Goal: Task Accomplishment & Management: Use online tool/utility

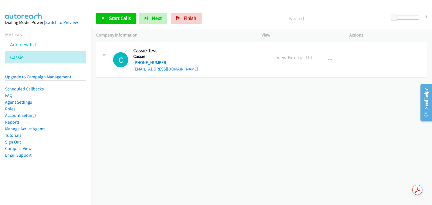
click at [296, 100] on div "+1 415-964-1034 Call failed - Please reload the list and try again The Callbar …" at bounding box center [261, 123] width 340 height 164
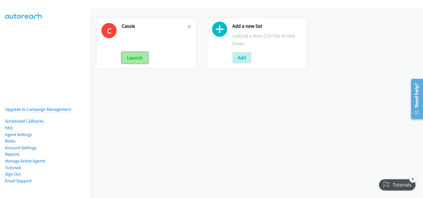
click at [132, 58] on button "Launch" at bounding box center [135, 57] width 26 height 11
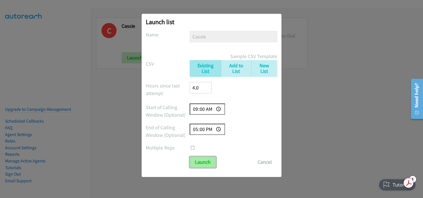
click at [205, 163] on input "Launch" at bounding box center [203, 162] width 26 height 11
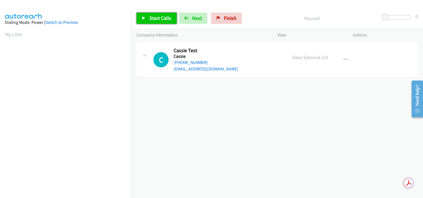
click at [155, 16] on span "Start Calls" at bounding box center [160, 18] width 22 height 6
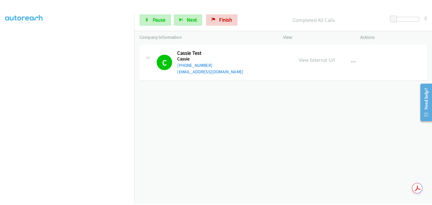
scroll to position [4, 0]
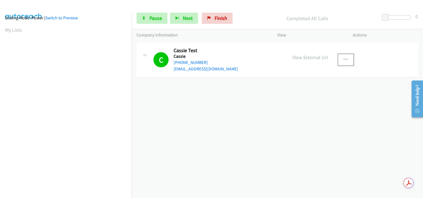
click at [344, 60] on icon "button" at bounding box center [346, 60] width 4 height 4
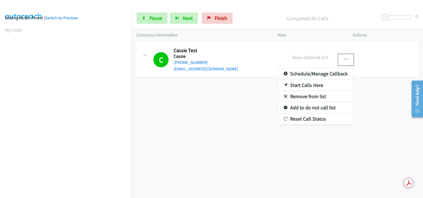
click at [303, 97] on link "Remove from list" at bounding box center [315, 96] width 75 height 11
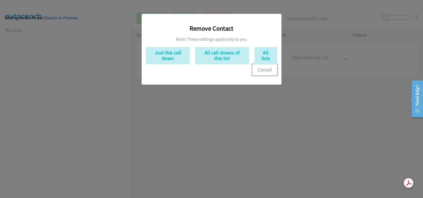
click at [267, 72] on button "Cancel" at bounding box center [264, 69] width 25 height 11
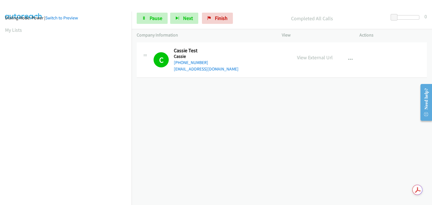
click at [349, 157] on div "+1 415-964-1034 Call failed - Please reload the list and try again The Callbar …" at bounding box center [281, 123] width 300 height 164
click at [7, 34] on link "My Lists" at bounding box center [13, 34] width 17 height 6
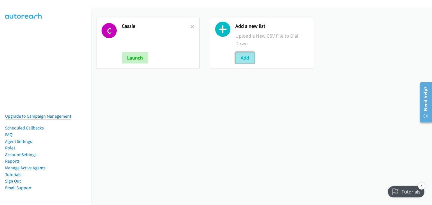
click at [244, 59] on button "Add" at bounding box center [244, 57] width 19 height 11
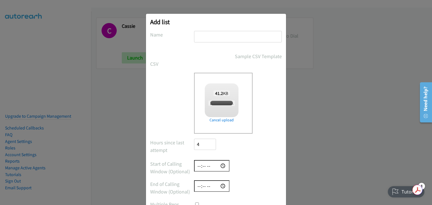
checkbox input "true"
click at [201, 34] on input "text" at bounding box center [238, 37] width 88 height 12
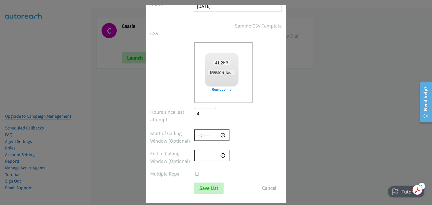
scroll to position [37, 0]
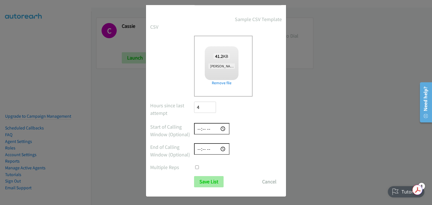
type input "[DATE]"
click at [204, 181] on input "Save List" at bounding box center [208, 181] width 29 height 11
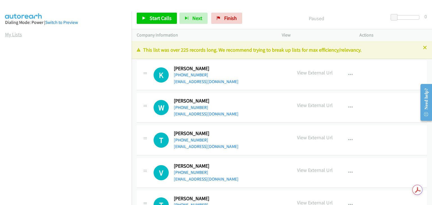
click at [13, 34] on link "My Lists" at bounding box center [13, 34] width 17 height 6
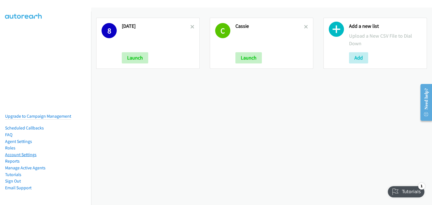
click at [19, 152] on link "Account Settings" at bounding box center [20, 154] width 31 height 5
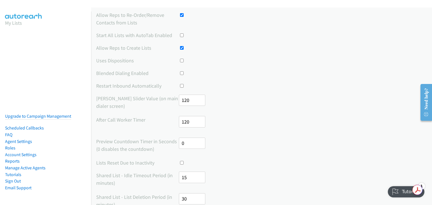
scroll to position [28, 0]
click at [2, 34] on aside "My Lists Upgrade to Campaign Management Scheduled Callbacks FAQ Agent Settings …" at bounding box center [45, 24] width 91 height 25
click at [15, 24] on link "My Lists" at bounding box center [13, 23] width 17 height 6
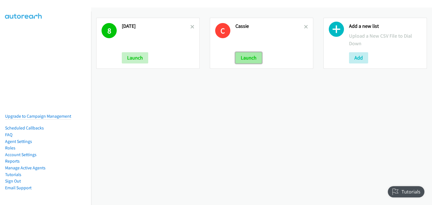
click at [254, 59] on button "Launch" at bounding box center [248, 57] width 26 height 11
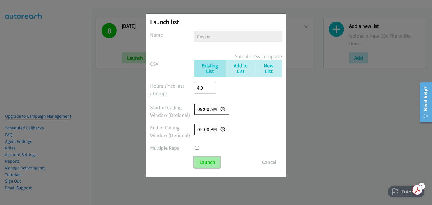
click at [203, 161] on input "Launch" at bounding box center [207, 162] width 26 height 11
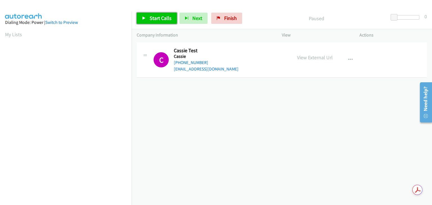
click at [158, 17] on span "Start Calls" at bounding box center [160, 18] width 22 height 6
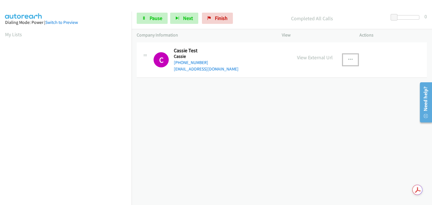
click at [348, 58] on icon "button" at bounding box center [350, 60] width 4 height 4
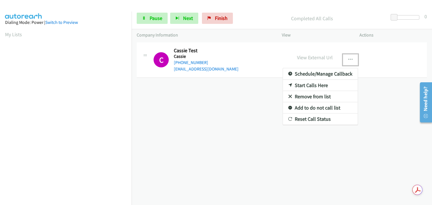
click at [347, 58] on div at bounding box center [216, 102] width 432 height 205
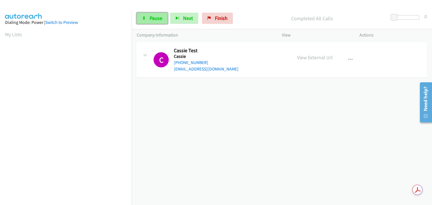
click at [151, 17] on span "Pause" at bounding box center [155, 18] width 13 height 6
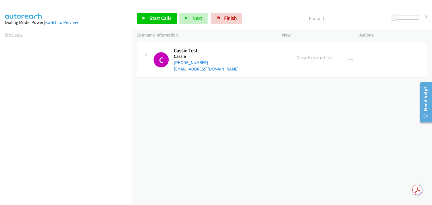
click at [12, 32] on link "My Lists" at bounding box center [13, 34] width 17 height 6
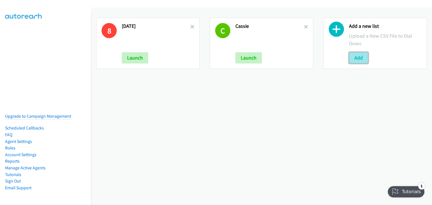
click at [349, 60] on button "Add" at bounding box center [358, 57] width 19 height 11
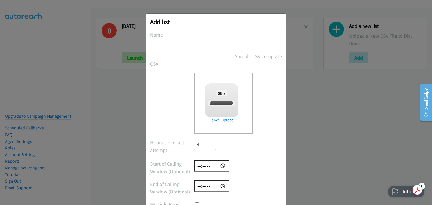
checkbox input "true"
click at [206, 37] on input "text" at bounding box center [238, 37] width 88 height 12
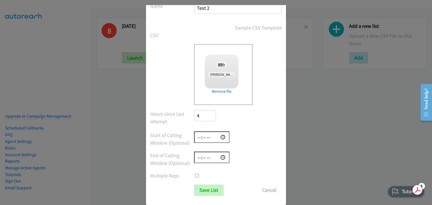
scroll to position [37, 0]
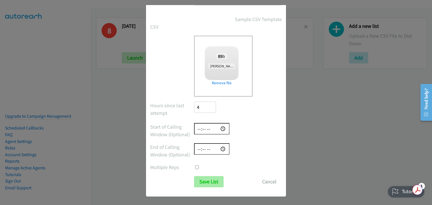
type input "Test 2"
click at [206, 184] on input "Save List" at bounding box center [208, 181] width 29 height 11
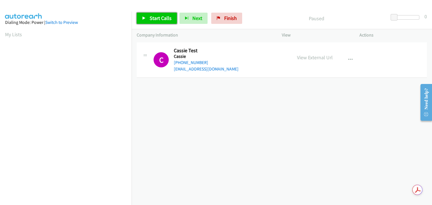
click at [159, 18] on span "Start Calls" at bounding box center [160, 18] width 22 height 6
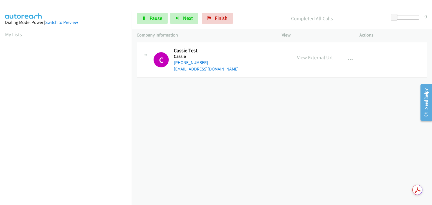
click at [151, 24] on div "Start Calls Pause Next Finish Completed All Calls 0" at bounding box center [281, 19] width 300 height 22
click at [152, 20] on span "Pause" at bounding box center [155, 18] width 13 height 6
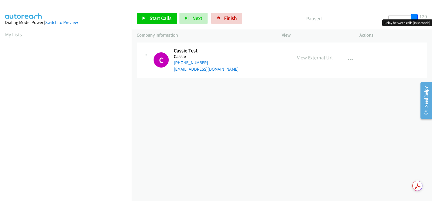
drag, startPoint x: 394, startPoint y: 17, endPoint x: 423, endPoint y: 19, distance: 28.2
click at [423, 19] on body "Start Calls Pause Next Finish Paused 120 Company Information Info Status View A…" at bounding box center [216, 13] width 432 height 27
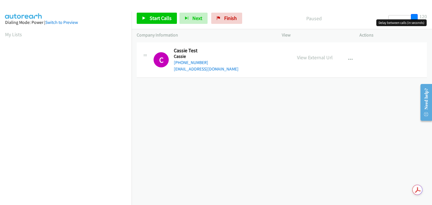
drag, startPoint x: 416, startPoint y: 17, endPoint x: 421, endPoint y: 18, distance: 5.6
click at [421, 18] on div "Start Calls Pause Next Finish Paused 120" at bounding box center [281, 19] width 300 height 22
click at [348, 60] on icon "button" at bounding box center [350, 60] width 4 height 4
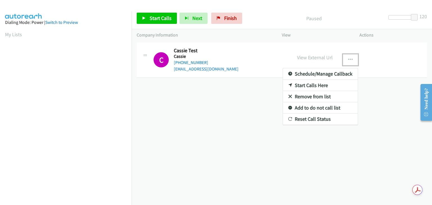
click at [312, 72] on link "Schedule/Manage Callback" at bounding box center [320, 73] width 75 height 11
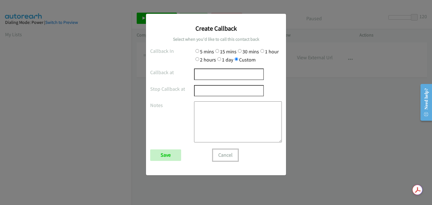
click at [225, 155] on button "Cancel" at bounding box center [225, 154] width 25 height 11
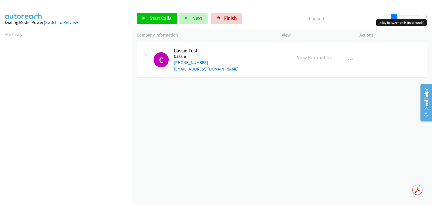
drag, startPoint x: 414, startPoint y: 17, endPoint x: 373, endPoint y: 21, distance: 42.0
click at [373, 21] on div "Start Calls Pause Next Finish Paused 0" at bounding box center [281, 19] width 300 height 22
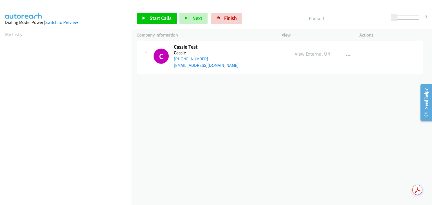
drag, startPoint x: 294, startPoint y: 59, endPoint x: 335, endPoint y: 55, distance: 41.2
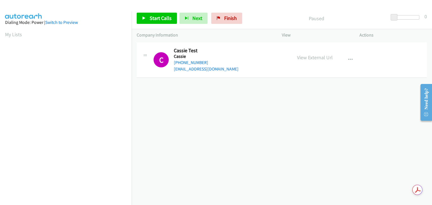
click at [312, 55] on p "View External Url" at bounding box center [315, 58] width 36 height 8
click at [313, 58] on p "View External Url" at bounding box center [315, 58] width 36 height 8
click at [6, 34] on link "My Lists" at bounding box center [13, 34] width 17 height 6
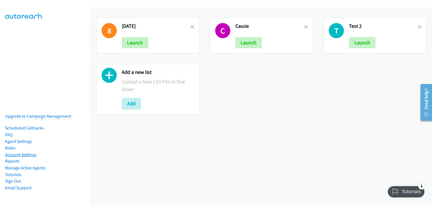
click at [31, 152] on link "Account Settings" at bounding box center [20, 154] width 31 height 5
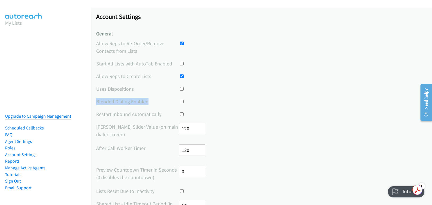
drag, startPoint x: 94, startPoint y: 100, endPoint x: 150, endPoint y: 100, distance: 55.9
click at [233, 101] on div at bounding box center [303, 102] width 248 height 8
click at [16, 23] on link "My Lists" at bounding box center [13, 23] width 17 height 6
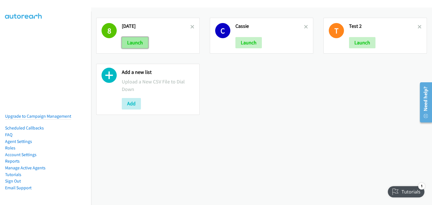
click at [130, 39] on button "Launch" at bounding box center [135, 42] width 26 height 11
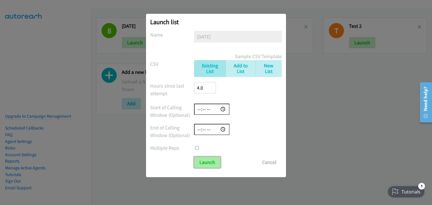
click at [209, 163] on input "Launch" at bounding box center [207, 162] width 26 height 11
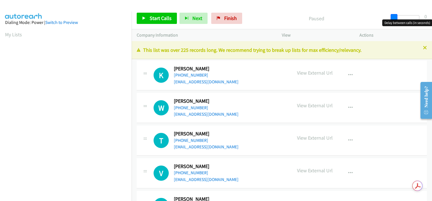
drag, startPoint x: 392, startPoint y: 16, endPoint x: 381, endPoint y: 19, distance: 11.9
click at [385, 20] on body "Start Calls Pause Next Finish Paused 0 Company Information Info Status View Act…" at bounding box center [216, 13] width 432 height 27
drag, startPoint x: 392, startPoint y: 17, endPoint x: 398, endPoint y: 17, distance: 6.5
click at [398, 17] on span at bounding box center [397, 17] width 7 height 7
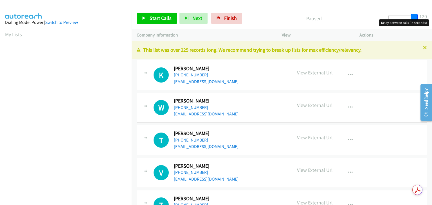
drag, startPoint x: 396, startPoint y: 17, endPoint x: 423, endPoint y: 19, distance: 26.2
click at [423, 19] on div "Start Calls Pause Next Finish Paused 120" at bounding box center [281, 19] width 300 height 22
click at [9, 33] on link "My Lists" at bounding box center [13, 34] width 17 height 6
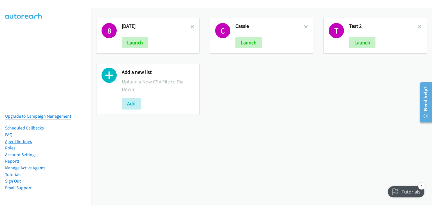
drag, startPoint x: 19, startPoint y: 137, endPoint x: 24, endPoint y: 137, distance: 4.2
click at [19, 139] on link "Agent Settings" at bounding box center [18, 141] width 27 height 5
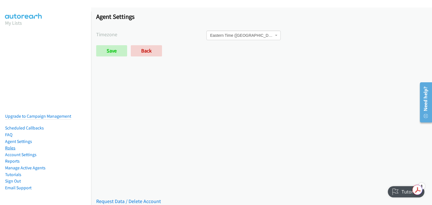
click at [9, 145] on link "Roles" at bounding box center [10, 147] width 10 height 5
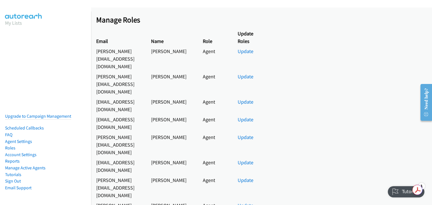
click at [2, 32] on aside "My Lists Upgrade to Campaign Management Scheduled Callbacks FAQ Agent Settings …" at bounding box center [45, 24] width 91 height 25
click at [2, 34] on aside "My Lists Upgrade to Campaign Management Scheduled Callbacks FAQ Agent Settings …" at bounding box center [45, 24] width 91 height 25
click at [7, 22] on link "My Lists" at bounding box center [13, 23] width 17 height 6
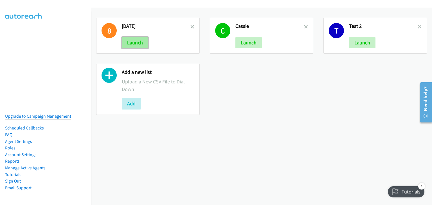
click at [136, 42] on button "Launch" at bounding box center [135, 42] width 26 height 11
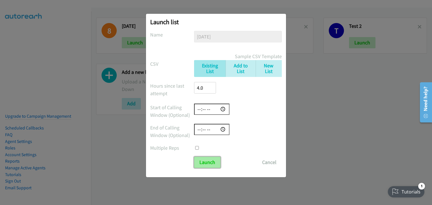
drag, startPoint x: 208, startPoint y: 165, endPoint x: 209, endPoint y: 161, distance: 4.6
click at [208, 165] on input "Launch" at bounding box center [207, 162] width 26 height 11
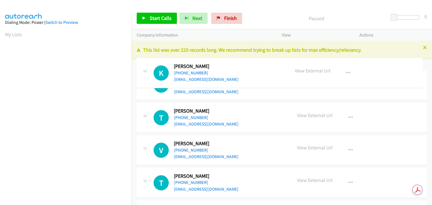
drag, startPoint x: 191, startPoint y: 69, endPoint x: 176, endPoint y: 67, distance: 15.3
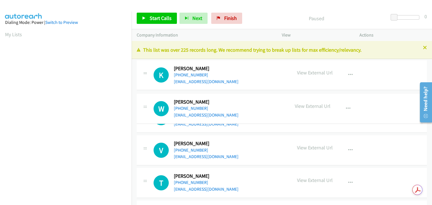
drag, startPoint x: 205, startPoint y: 102, endPoint x: 175, endPoint y: 103, distance: 29.5
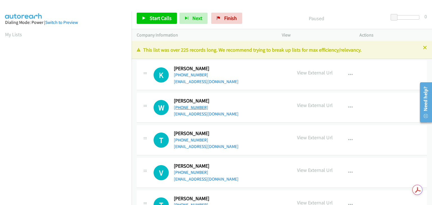
drag, startPoint x: 188, startPoint y: 99, endPoint x: 182, endPoint y: 107, distance: 10.1
drag, startPoint x: 190, startPoint y: 112, endPoint x: 284, endPoint y: 19, distance: 132.1
click at [285, 13] on div "Paused" at bounding box center [316, 18] width 144 height 11
click at [292, 13] on div "Paused" at bounding box center [316, 18] width 144 height 11
drag, startPoint x: 10, startPoint y: 35, endPoint x: 16, endPoint y: 36, distance: 6.6
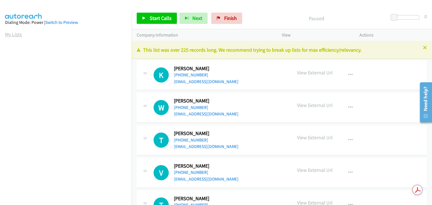
click at [10, 35] on link "My Lists" at bounding box center [13, 34] width 17 height 6
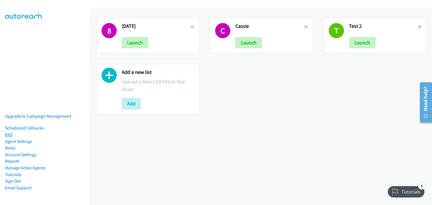
click at [10, 132] on link "FAQ" at bounding box center [8, 134] width 7 height 5
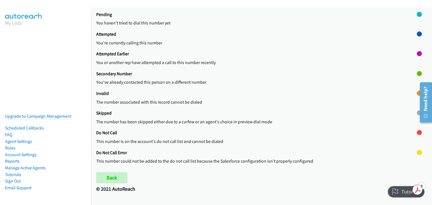
scroll to position [215, 0]
click at [326, 158] on p "This number could not be added to the do not call list because the Salesforce c…" at bounding box center [256, 161] width 320 height 7
click at [427, 113] on div "Need help?" at bounding box center [425, 103] width 8 height 32
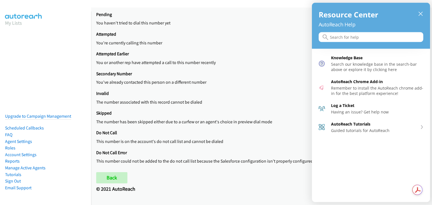
click at [340, 36] on input "Search for help" at bounding box center [370, 37] width 105 height 10
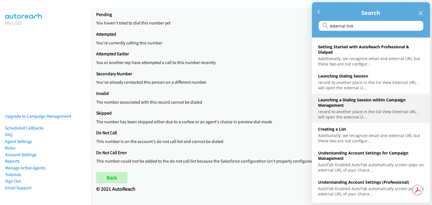
type input "external link"
click at [375, 114] on div "record to another place in the list View External URL : will open the external …" at bounding box center [371, 114] width 106 height 11
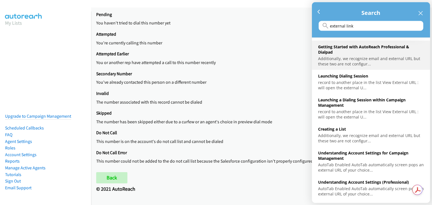
click at [378, 63] on div "Additionally, we recognize email and external URL but these two are not configu…" at bounding box center [371, 61] width 106 height 11
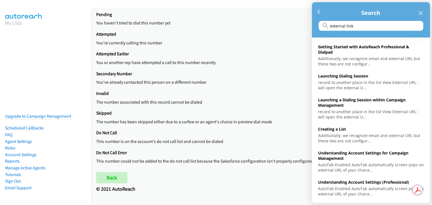
drag, startPoint x: 419, startPoint y: 12, endPoint x: 409, endPoint y: 15, distance: 11.0
click at [419, 12] on icon "close resource center" at bounding box center [420, 13] width 4 height 4
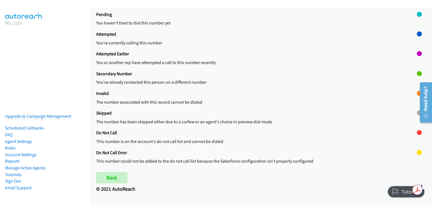
drag, startPoint x: 9, startPoint y: 23, endPoint x: 12, endPoint y: 29, distance: 6.9
click at [9, 23] on link "My Lists" at bounding box center [13, 23] width 17 height 6
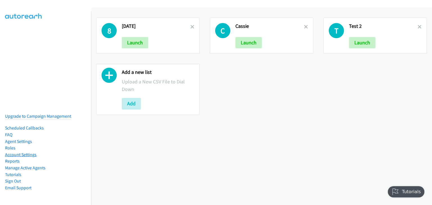
click at [19, 152] on link "Account Settings" at bounding box center [20, 154] width 31 height 5
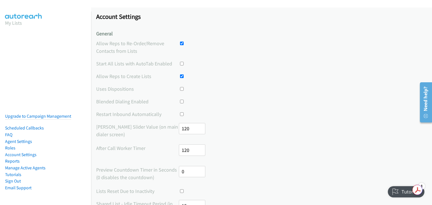
click at [180, 63] on input "checkbox" at bounding box center [182, 64] width 4 height 4
checkbox input "true"
click at [15, 23] on link "My Lists" at bounding box center [13, 23] width 17 height 6
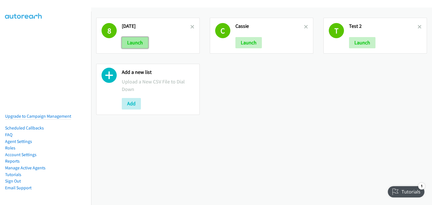
click at [139, 40] on button "Launch" at bounding box center [135, 42] width 26 height 11
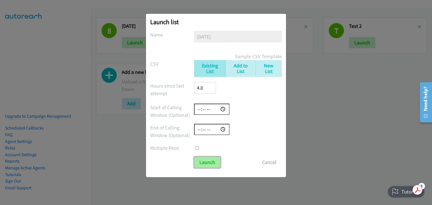
click at [204, 165] on input "Launch" at bounding box center [207, 162] width 26 height 11
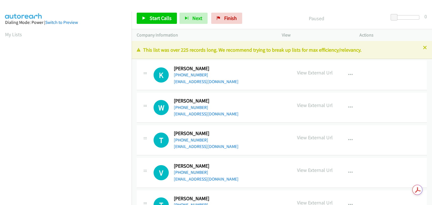
click at [311, 105] on p "View External Url" at bounding box center [315, 105] width 36 height 8
click at [319, 106] on p "View External Url" at bounding box center [315, 105] width 36 height 8
click at [348, 74] on icon "button" at bounding box center [350, 75] width 4 height 4
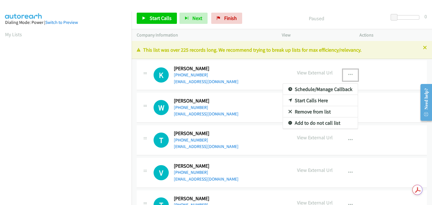
click at [347, 74] on div at bounding box center [216, 102] width 432 height 205
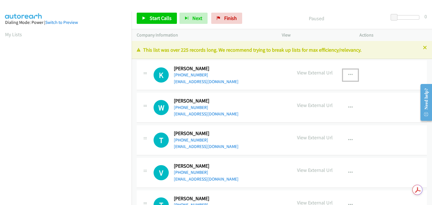
click at [315, 74] on p "View External Url" at bounding box center [315, 73] width 36 height 8
click at [302, 73] on p "View External Url" at bounding box center [315, 73] width 36 height 8
click at [7, 36] on link "My Lists" at bounding box center [13, 34] width 17 height 6
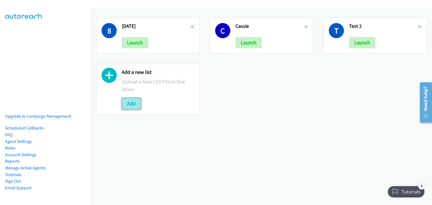
click at [128, 105] on button "Add" at bounding box center [131, 103] width 19 height 11
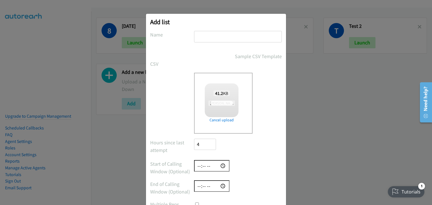
checkbox input "true"
click at [223, 40] on input "text" at bounding box center [238, 37] width 88 height 12
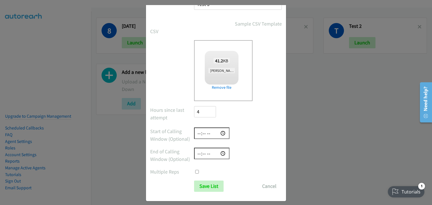
scroll to position [37, 0]
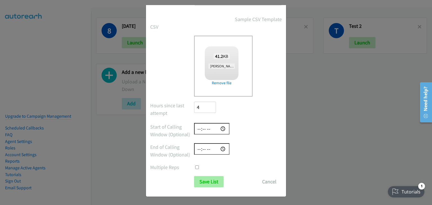
type input "Test 3"
click at [200, 184] on input "Save List" at bounding box center [208, 181] width 29 height 11
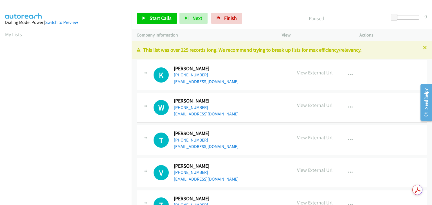
drag, startPoint x: 293, startPoint y: 15, endPoint x: 294, endPoint y: 32, distance: 17.2
click at [293, 15] on p "Paused" at bounding box center [315, 19] width 133 height 8
click at [306, 73] on p "View External Url" at bounding box center [315, 73] width 36 height 8
click at [167, 35] on p "Company Information" at bounding box center [204, 35] width 135 height 7
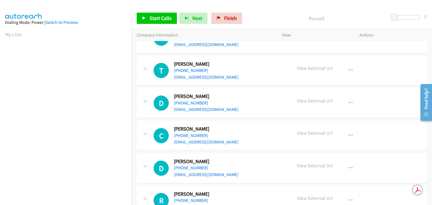
scroll to position [140, 0]
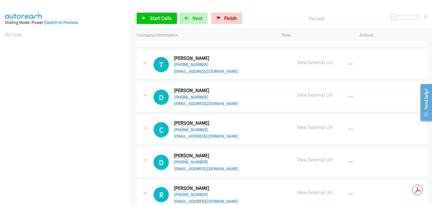
click at [286, 37] on p "View" at bounding box center [314, 35] width 67 height 7
click at [377, 36] on p "Actions" at bounding box center [392, 35] width 67 height 7
click at [308, 59] on p "View External Url" at bounding box center [315, 62] width 36 height 8
click at [306, 63] on p "View External Url" at bounding box center [315, 62] width 36 height 8
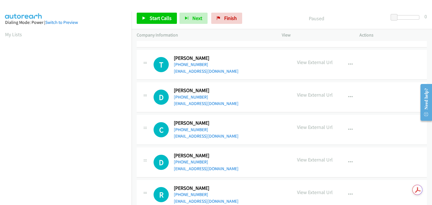
click at [425, 110] on div "Need help?" at bounding box center [426, 98] width 8 height 21
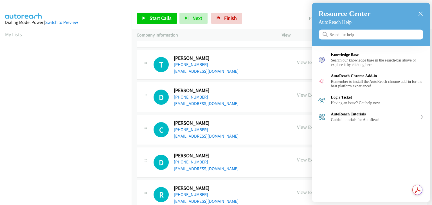
click at [333, 35] on input "Search for help" at bounding box center [370, 35] width 105 height 10
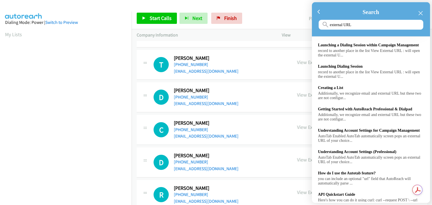
type input "external URL"
click at [12, 33] on div at bounding box center [216, 102] width 432 height 205
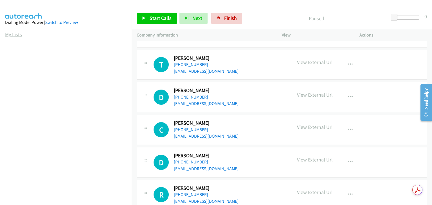
click at [10, 36] on link "My Lists" at bounding box center [13, 34] width 17 height 6
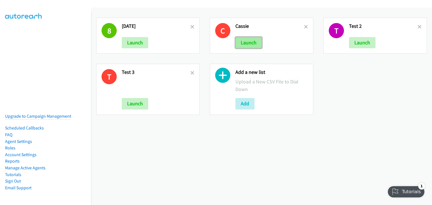
click at [247, 44] on button "Launch" at bounding box center [248, 42] width 26 height 11
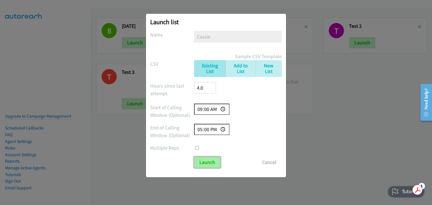
click at [213, 163] on input "Launch" at bounding box center [207, 162] width 26 height 11
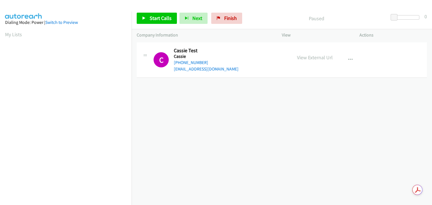
click at [308, 59] on p "View External Url" at bounding box center [315, 58] width 36 height 8
click at [308, 55] on p "View External Url" at bounding box center [315, 58] width 36 height 8
click at [308, 56] on p "View External Url" at bounding box center [315, 58] width 36 height 8
click at [8, 34] on link "My Lists" at bounding box center [13, 34] width 17 height 6
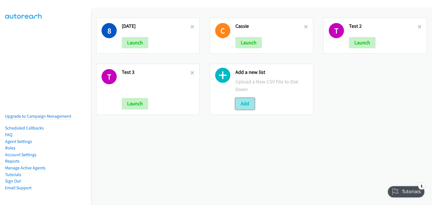
click at [239, 104] on button "Add" at bounding box center [244, 103] width 19 height 11
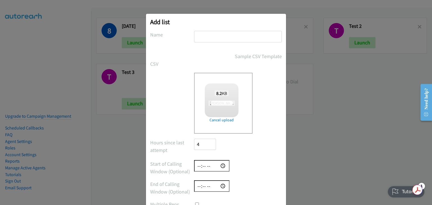
checkbox input "true"
click at [203, 36] on input "text" at bounding box center [238, 37] width 88 height 12
type input "External Link Test"
click at [255, 112] on div "Drop a csv file here to upload 8.2 KB Kim Test - Sheet1.csv Check Error Remove …" at bounding box center [238, 103] width 88 height 61
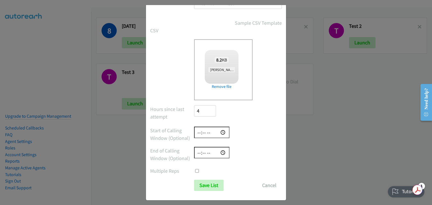
scroll to position [37, 0]
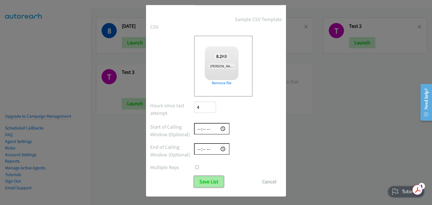
click at [205, 179] on input "Save List" at bounding box center [208, 181] width 29 height 11
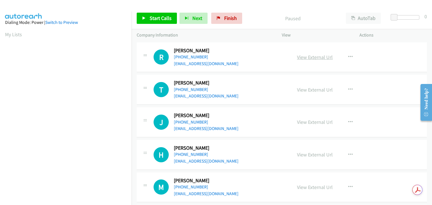
click at [303, 27] on body "Start Calls Pause Next Finish Paused AutoTab AutoTab 0 Company Information Info…" at bounding box center [216, 13] width 432 height 27
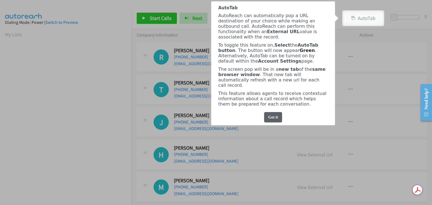
click at [273, 117] on div "Got it" at bounding box center [273, 117] width 18 height 10
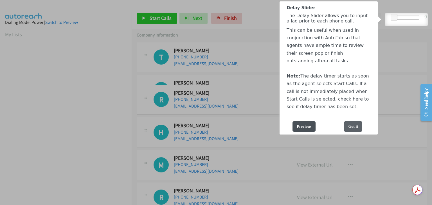
click at [350, 132] on div "Got it" at bounding box center [353, 126] width 18 height 10
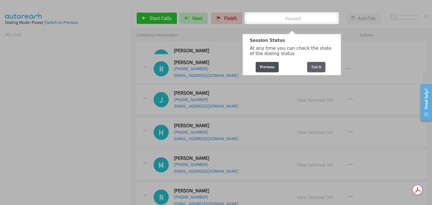
click at [310, 67] on div "Got it" at bounding box center [316, 67] width 18 height 10
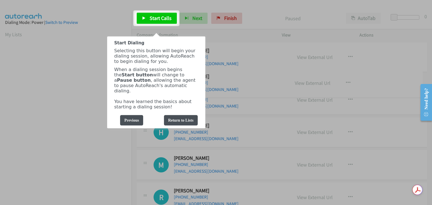
click at [300, 82] on div at bounding box center [216, 102] width 432 height 205
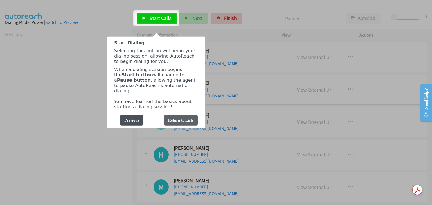
click at [181, 123] on div "Return to Lists" at bounding box center [181, 120] width 34 height 10
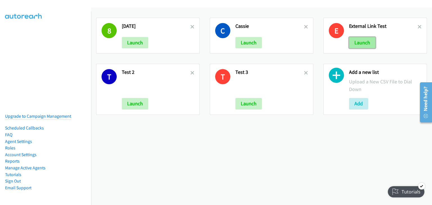
click at [362, 44] on button "Launch" at bounding box center [362, 42] width 26 height 11
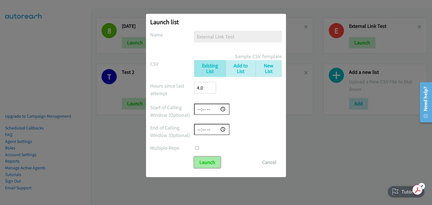
click at [206, 163] on input "Launch" at bounding box center [207, 162] width 26 height 11
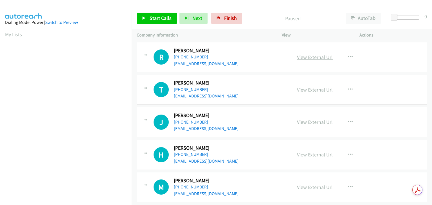
click at [314, 58] on link "View External Url" at bounding box center [315, 57] width 36 height 6
click at [300, 91] on link "View External Url" at bounding box center [315, 90] width 36 height 6
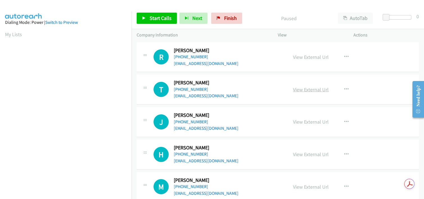
click at [318, 91] on link "View External Url" at bounding box center [311, 90] width 36 height 6
click at [308, 122] on link "View External Url" at bounding box center [311, 122] width 36 height 6
